Goal: Task Accomplishment & Management: Manage account settings

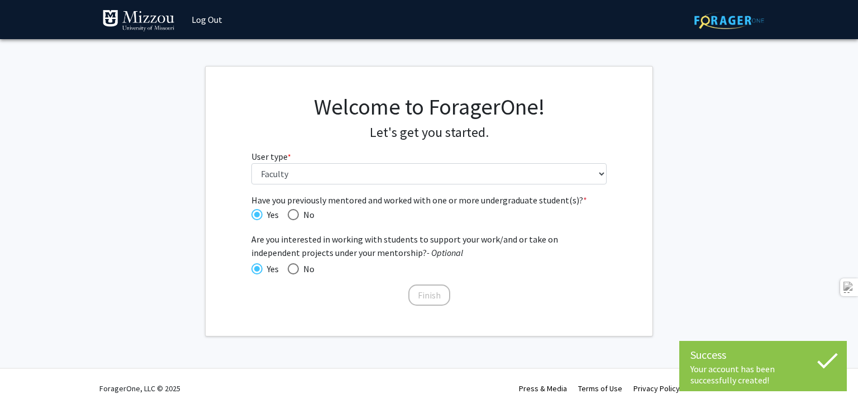
select select "5: faculty"
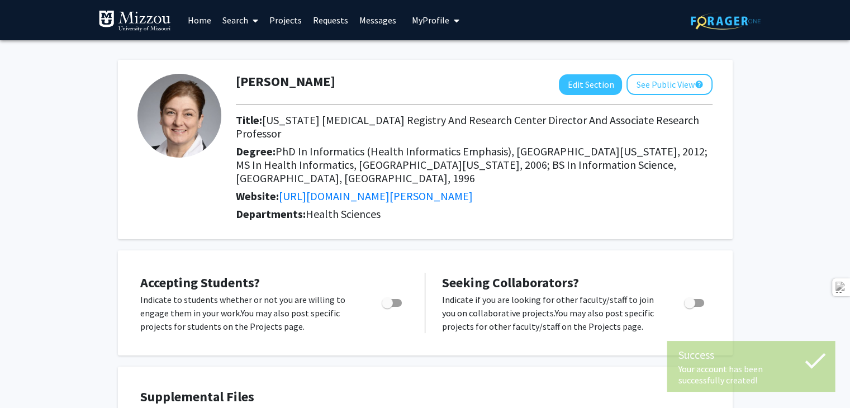
scroll to position [186, 0]
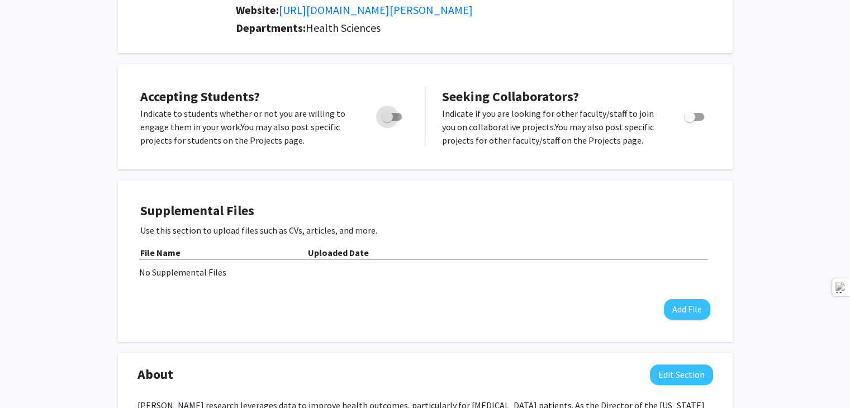
click at [391, 111] on span "Toggle" at bounding box center [386, 116] width 11 height 11
click at [387, 121] on input "Would you like to permit student requests?" at bounding box center [387, 121] width 1 height 1
checkbox input "true"
click at [700, 113] on span "Toggle" at bounding box center [694, 117] width 20 height 8
click at [689, 121] on input "Toggle" at bounding box center [689, 121] width 1 height 1
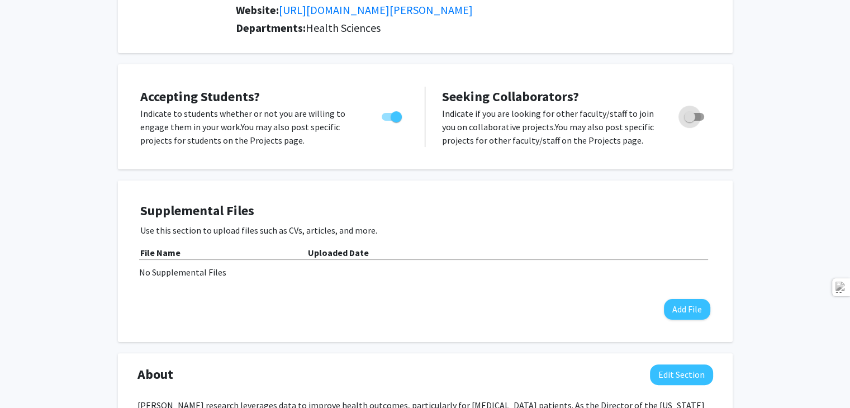
checkbox input "true"
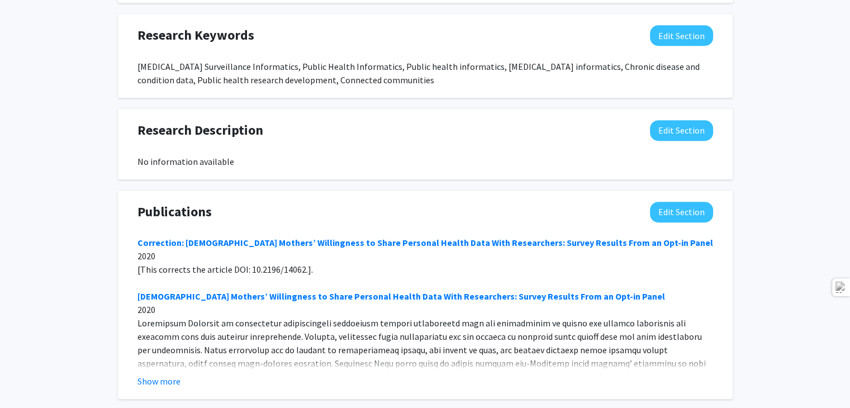
scroll to position [873, 0]
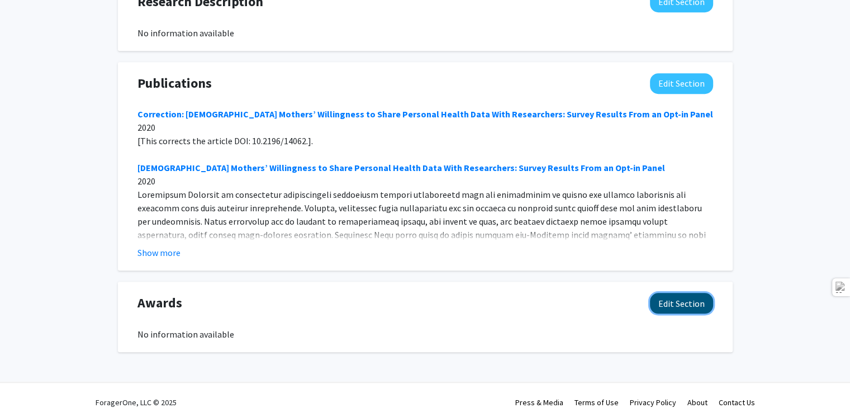
click at [680, 293] on button "Edit Section" at bounding box center [681, 303] width 63 height 21
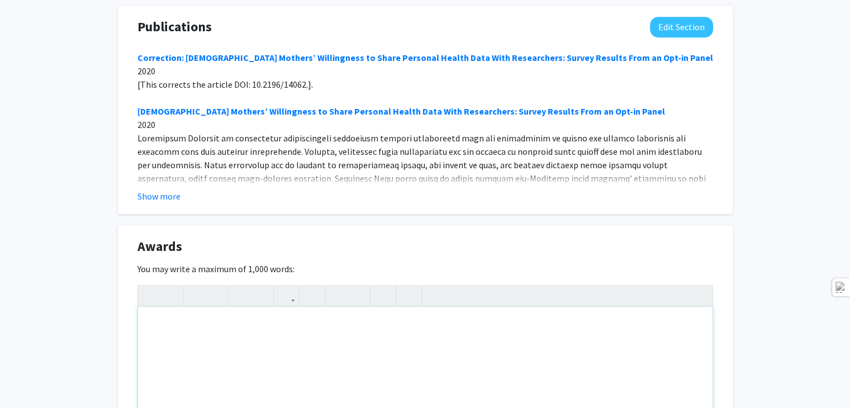
scroll to position [1116, 0]
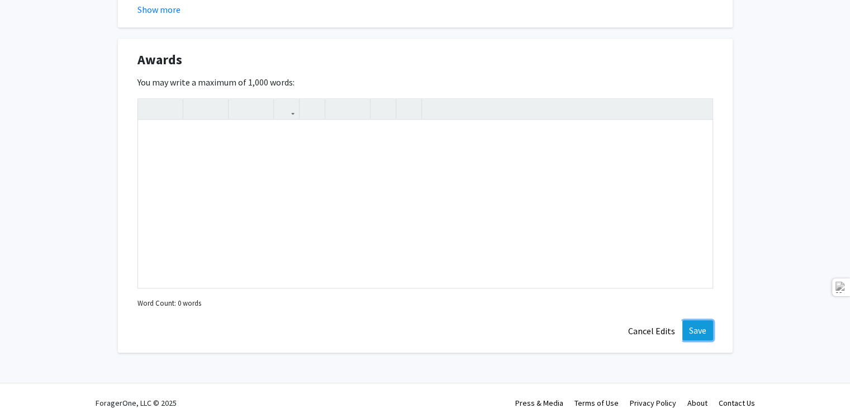
click at [693, 320] on button "Save" at bounding box center [697, 330] width 31 height 20
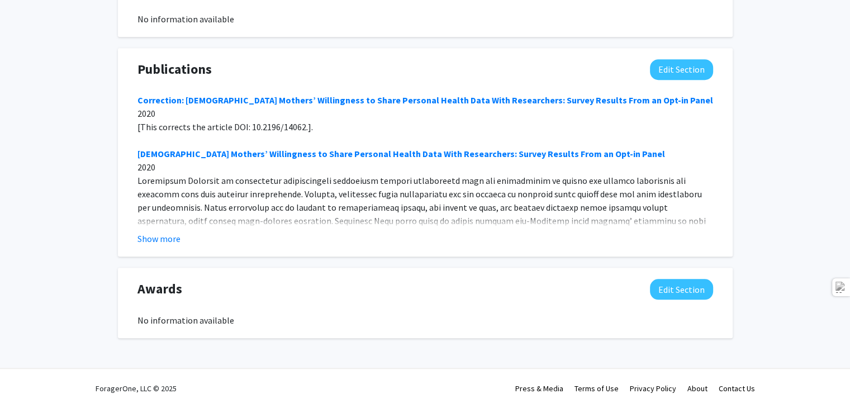
scroll to position [873, 0]
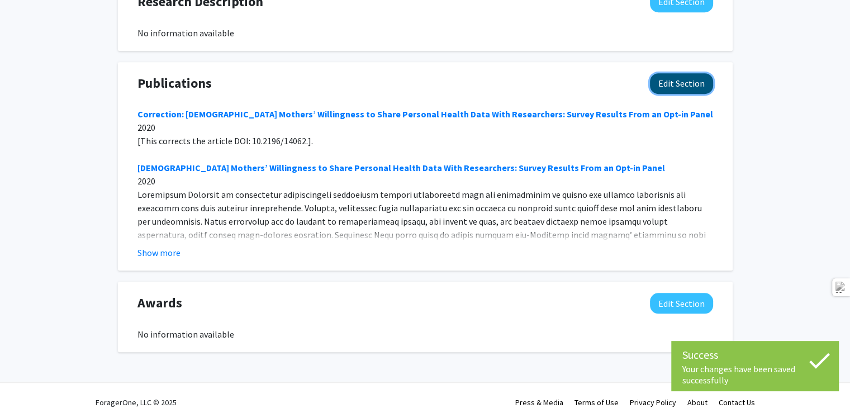
click at [688, 73] on button "Edit Section" at bounding box center [681, 83] width 63 height 21
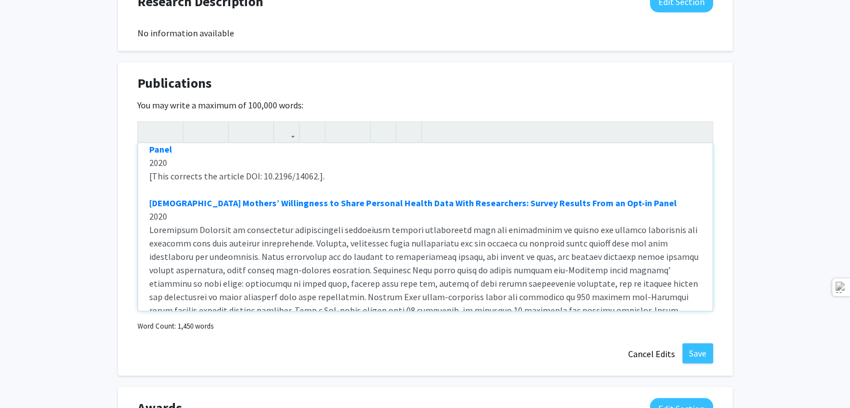
scroll to position [89, 0]
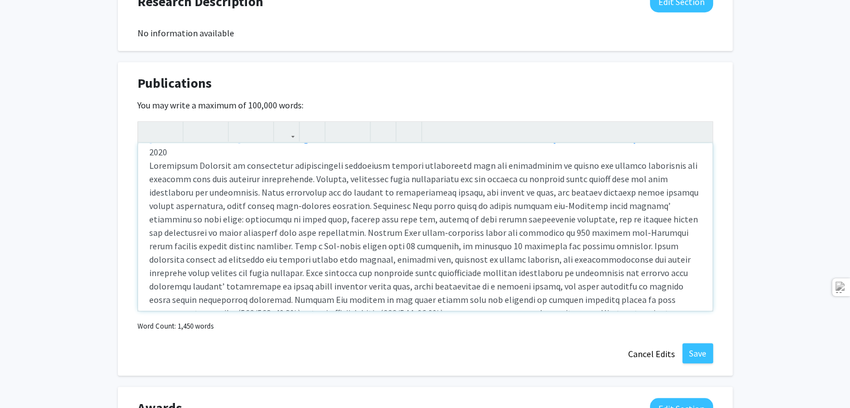
drag, startPoint x: 708, startPoint y: 147, endPoint x: 699, endPoint y: 192, distance: 45.5
click at [717, 278] on div "Publications Edit Section You may write a maximum of 100,000 words: Correction:…" at bounding box center [425, 219] width 614 height 314
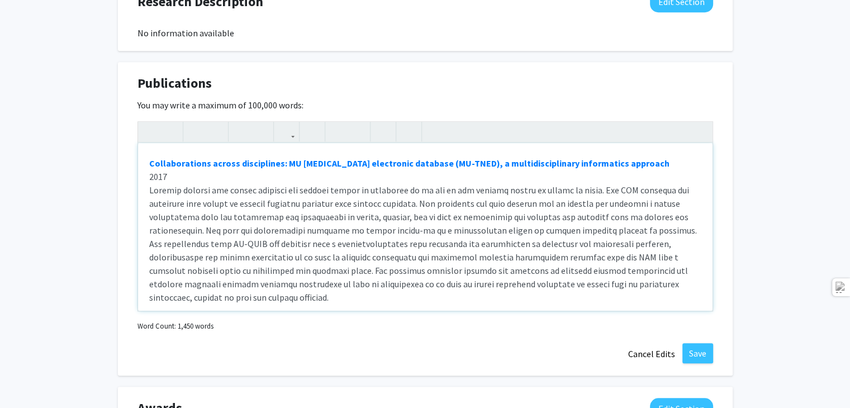
scroll to position [1075, 0]
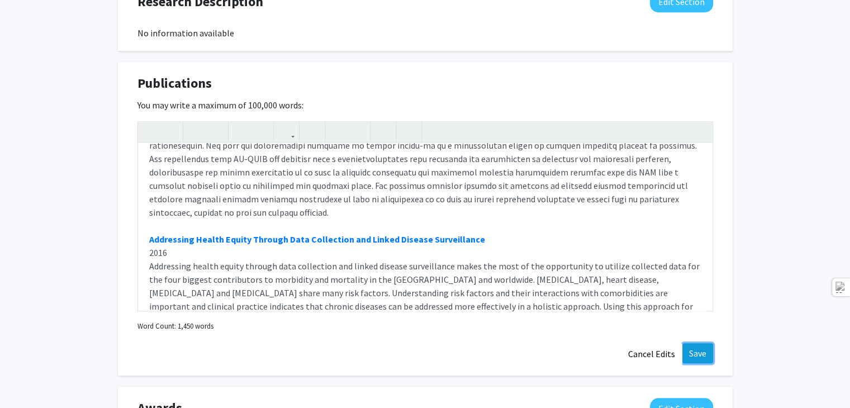
click at [696, 343] on button "Save" at bounding box center [697, 353] width 31 height 20
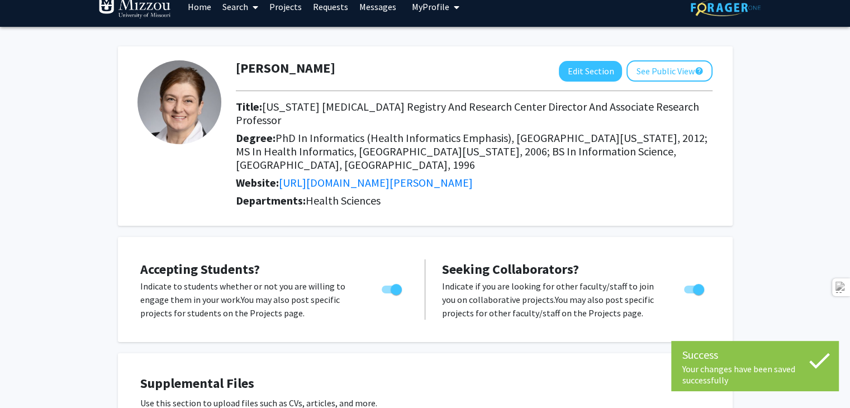
scroll to position [0, 0]
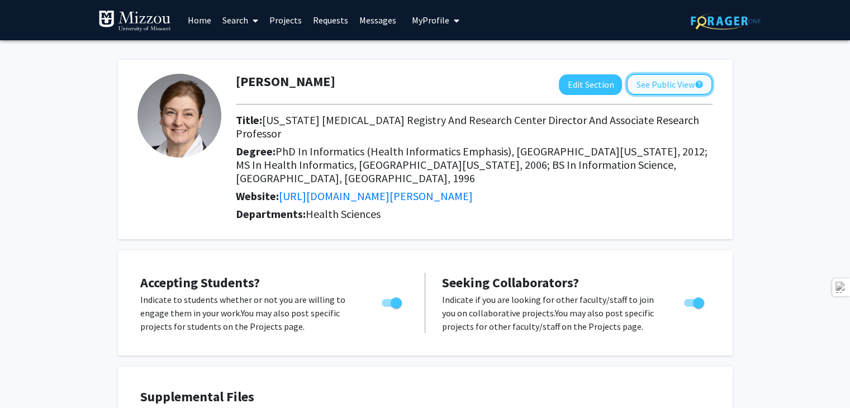
click at [655, 87] on button "See Public View help" at bounding box center [669, 84] width 86 height 21
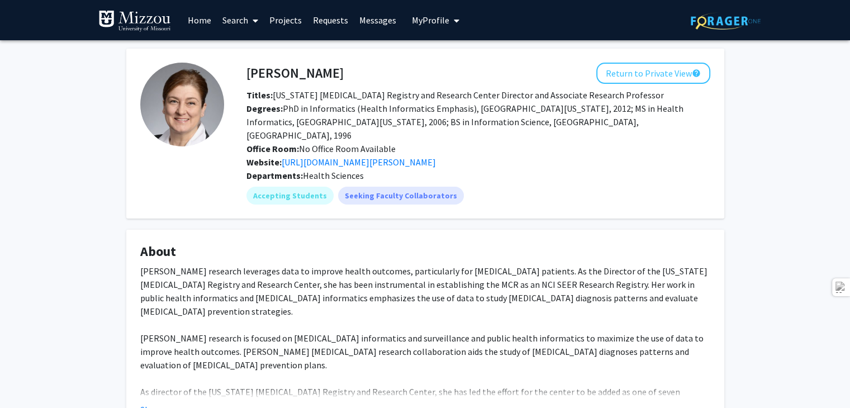
click at [438, 21] on span "My Profile" at bounding box center [430, 20] width 37 height 11
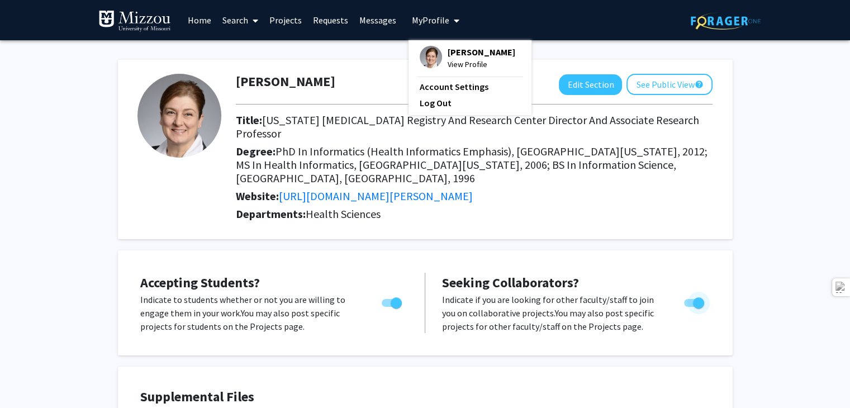
drag, startPoint x: 688, startPoint y: 288, endPoint x: 683, endPoint y: 295, distance: 8.1
click at [688, 299] on span "Toggle" at bounding box center [694, 303] width 20 height 8
click at [689, 307] on input "Toggle" at bounding box center [689, 307] width 1 height 1
checkbox input "false"
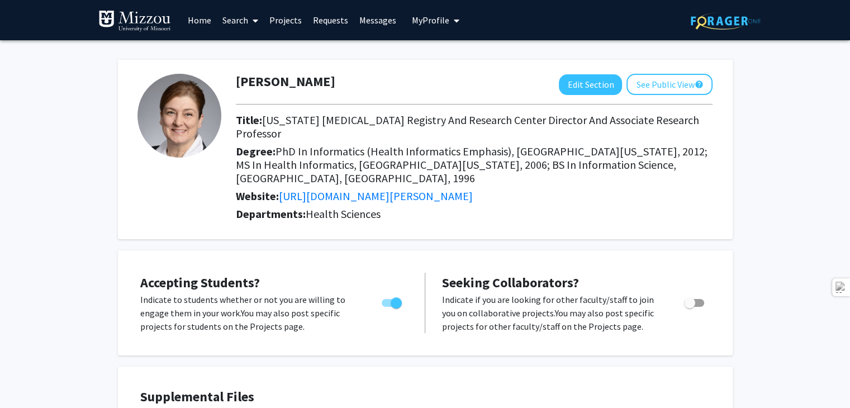
click at [395, 297] on span "Toggle" at bounding box center [395, 302] width 11 height 11
click at [387, 307] on input "Would you like to permit student requests?" at bounding box center [387, 307] width 1 height 1
checkbox input "false"
click at [662, 88] on button "See Public View help" at bounding box center [669, 84] width 86 height 21
click at [389, 297] on span "Toggle" at bounding box center [386, 302] width 11 height 11
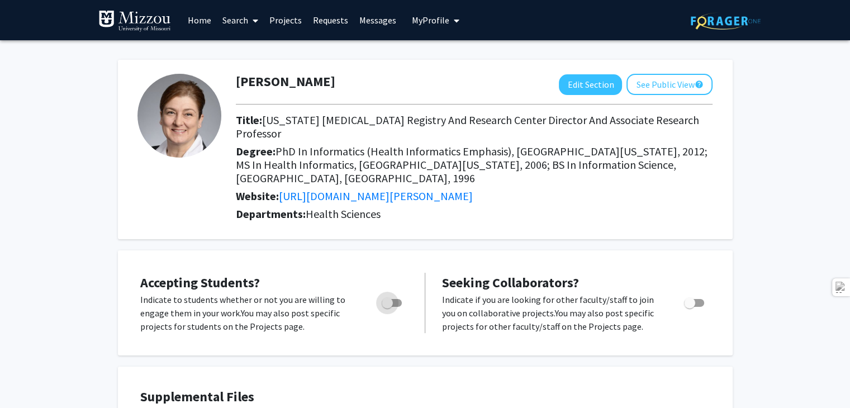
click at [387, 307] on input "Would you like to permit student requests?" at bounding box center [387, 307] width 1 height 1
checkbox input "true"
click at [652, 83] on button "See Public View help" at bounding box center [669, 84] width 86 height 21
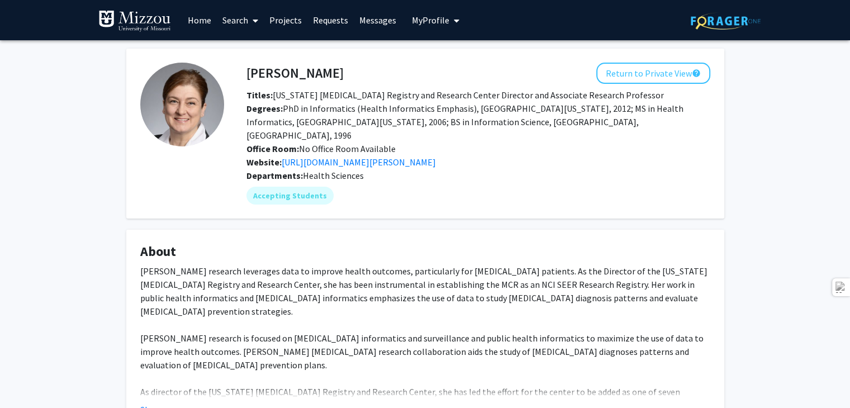
click at [205, 20] on link "Home" at bounding box center [199, 20] width 35 height 39
click at [277, 21] on link "Projects" at bounding box center [286, 20] width 44 height 39
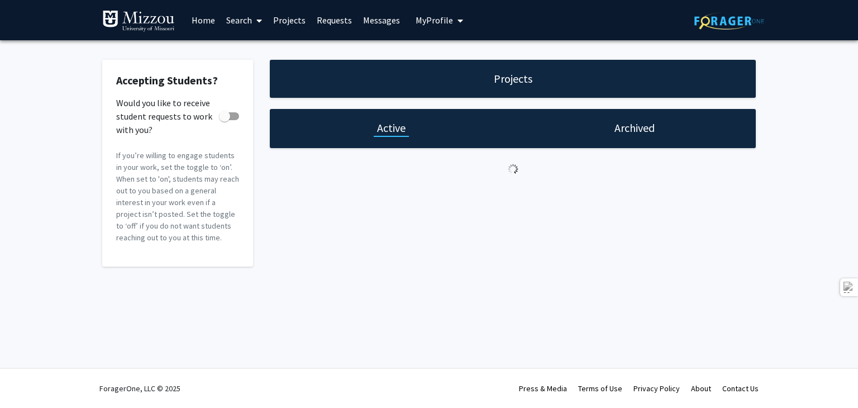
checkbox input "true"
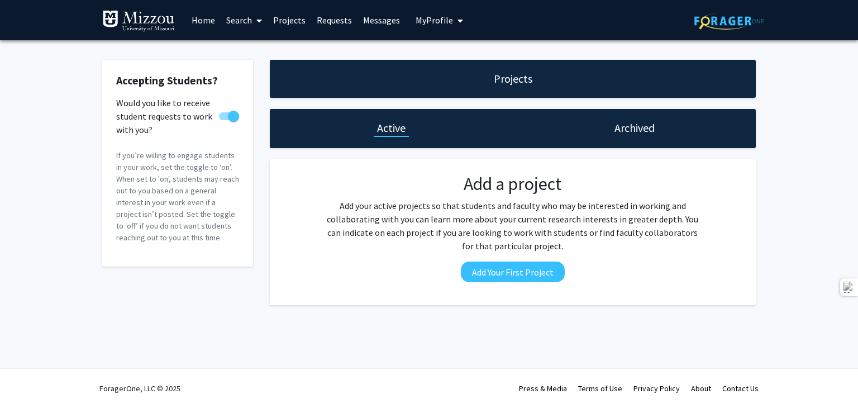
click at [328, 21] on link "Requests" at bounding box center [334, 20] width 46 height 39
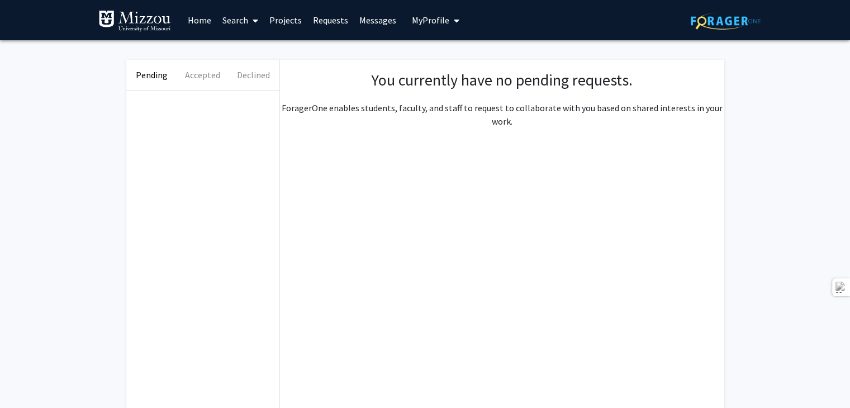
click at [383, 21] on link "Messages" at bounding box center [378, 20] width 48 height 39
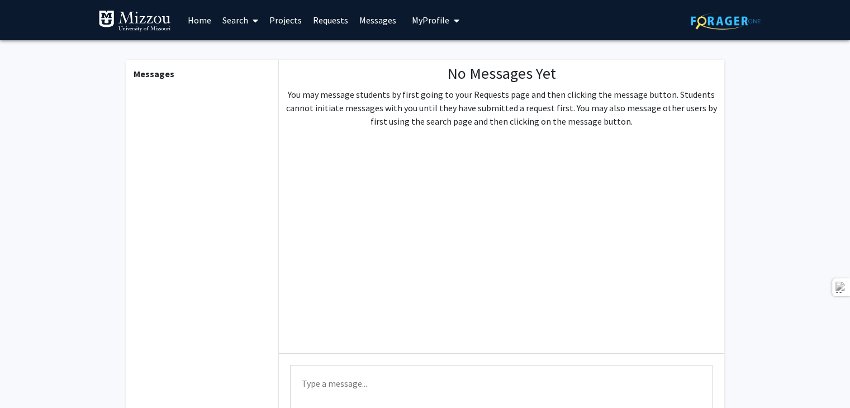
click at [425, 18] on span "My Profile" at bounding box center [430, 20] width 37 height 11
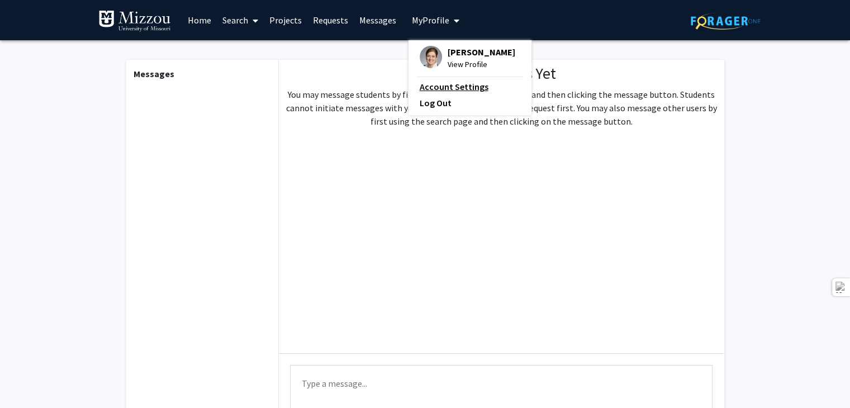
click at [474, 87] on link "Account Settings" at bounding box center [469, 86] width 101 height 13
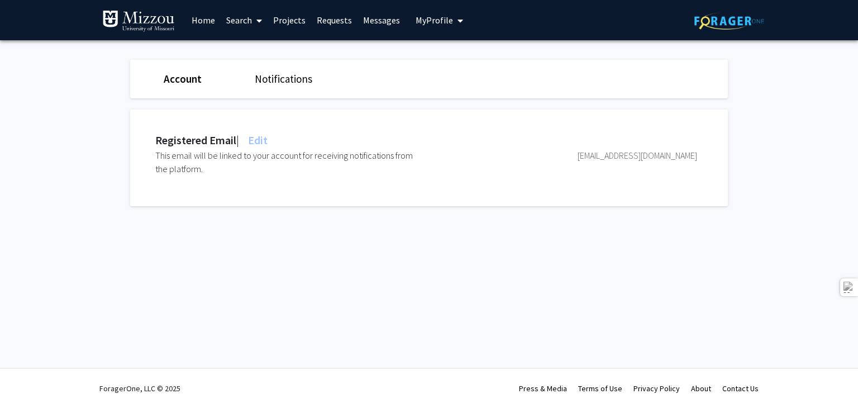
click at [203, 21] on link "Home" at bounding box center [203, 20] width 35 height 39
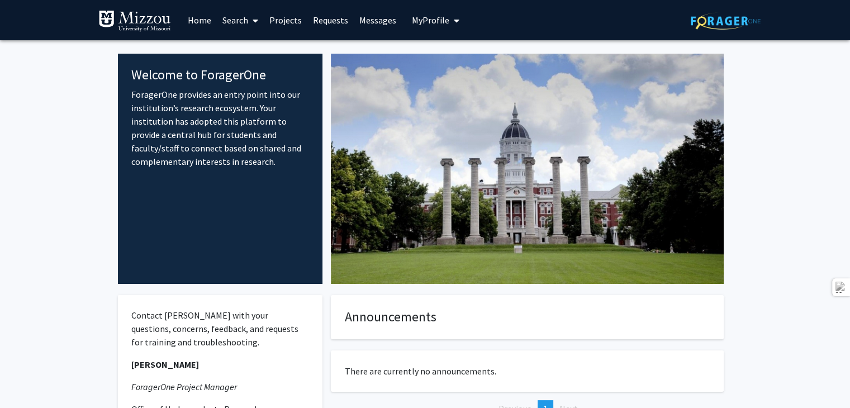
click at [454, 21] on icon "My profile dropdown to access profile and logout" at bounding box center [457, 20] width 6 height 9
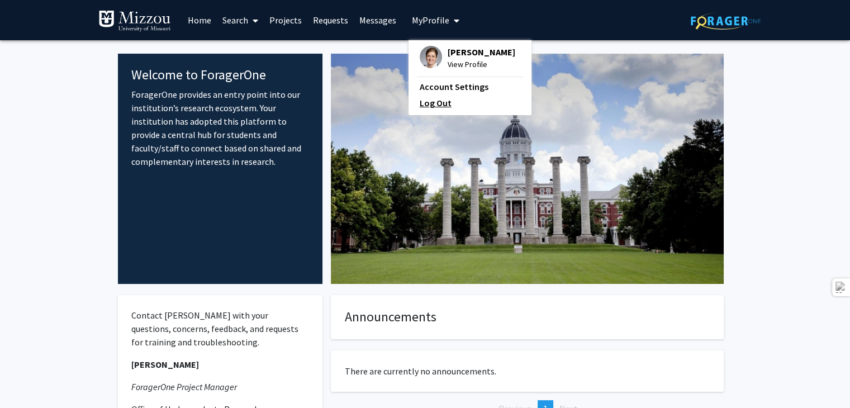
click at [428, 108] on link "Log Out" at bounding box center [469, 102] width 101 height 13
